Goal: Task Accomplishment & Management: Manage account settings

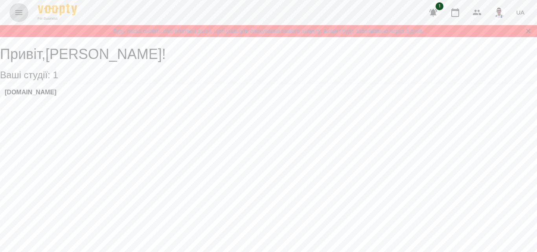
click at [14, 16] on icon "Menu" at bounding box center [18, 12] width 9 height 9
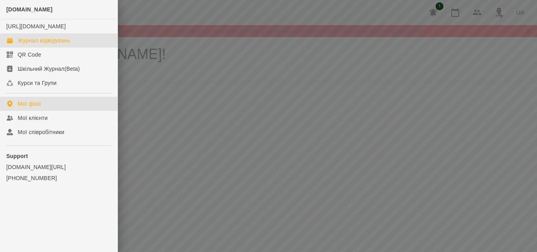
click at [55, 44] on div "Журнал відвідувань" at bounding box center [44, 41] width 52 height 8
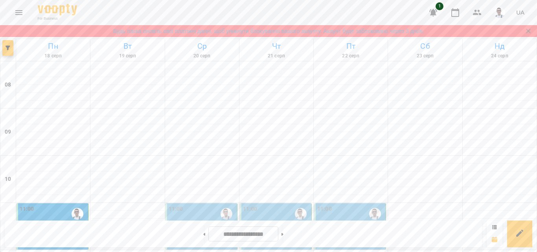
scroll to position [157, 0]
click at [206, 223] on p "1 урок 60 хвилин - [PERSON_NAME]" at bounding box center [202, 232] width 67 height 18
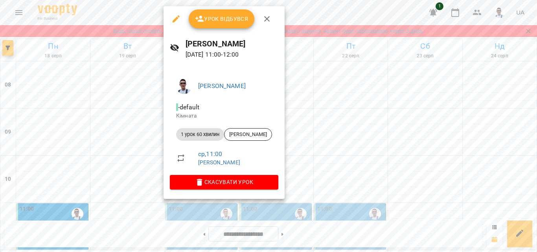
click at [217, 25] on button "Урок відбувся" at bounding box center [222, 18] width 66 height 19
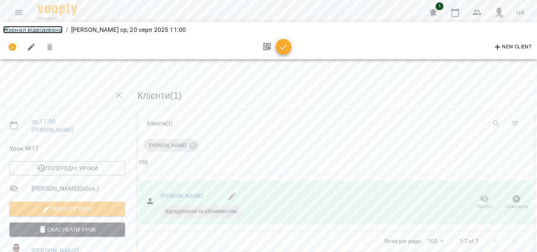
click at [44, 29] on link "Журнал відвідувань" at bounding box center [32, 29] width 59 height 7
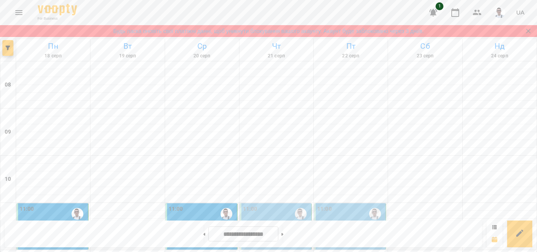
scroll to position [315, 0]
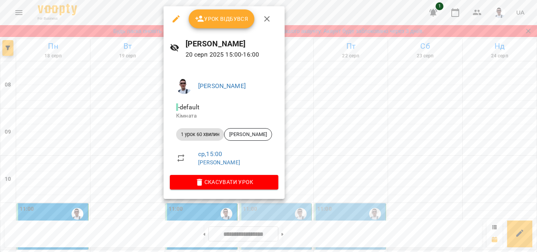
click at [246, 183] on span "Скасувати Урок" at bounding box center [224, 181] width 96 height 9
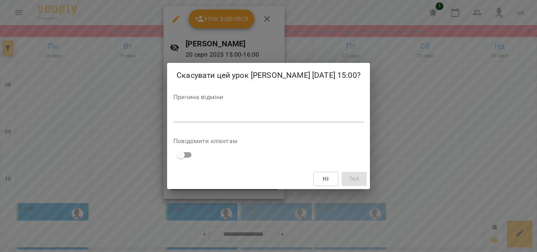
click at [231, 116] on textarea at bounding box center [268, 115] width 190 height 7
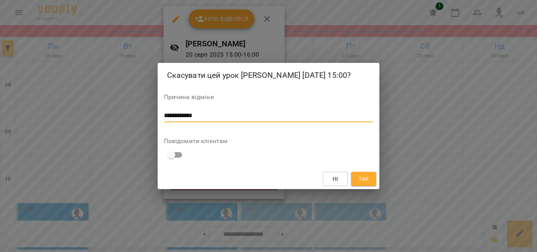
type textarea "**********"
click at [369, 171] on div "Ні Так" at bounding box center [269, 179] width 222 height 20
click at [372, 186] on button "Так" at bounding box center [363, 179] width 25 height 14
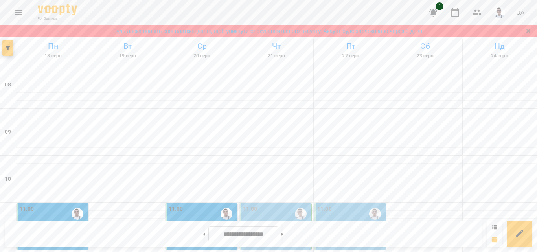
scroll to position [236, 0]
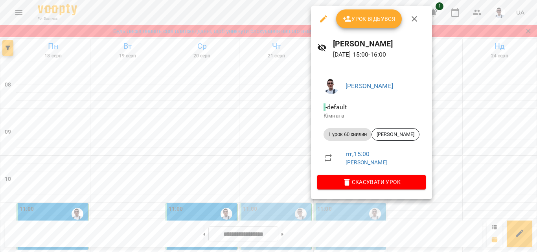
click at [375, 184] on span "Скасувати Урок" at bounding box center [372, 181] width 96 height 9
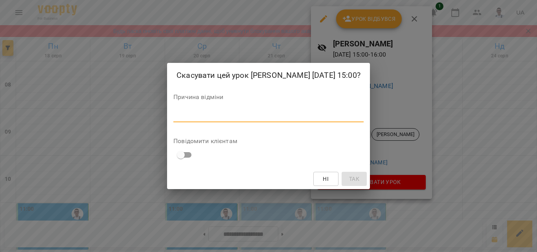
click at [262, 119] on textarea at bounding box center [268, 115] width 190 height 7
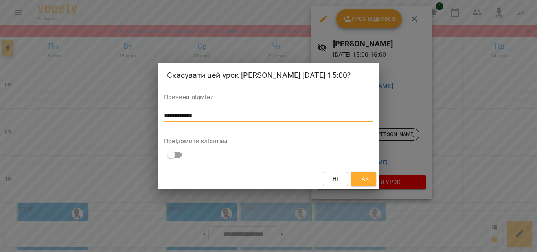
type textarea "**********"
click at [356, 175] on button "Так" at bounding box center [363, 179] width 25 height 14
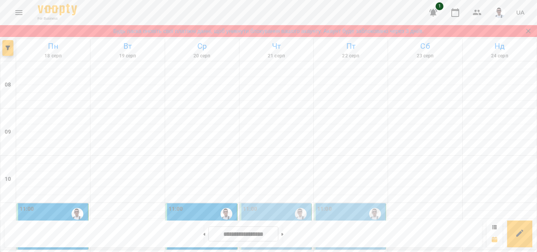
scroll to position [39, 0]
